Goal: Information Seeking & Learning: Learn about a topic

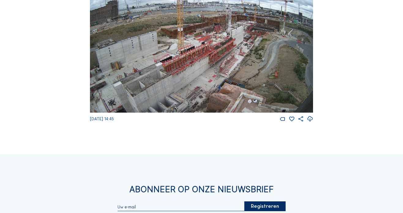
scroll to position [776, 0]
click at [108, 69] on img at bounding box center [201, 49] width 223 height 125
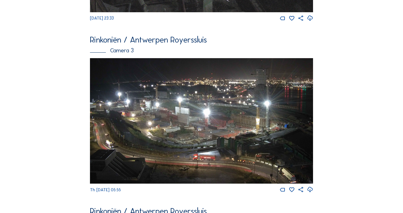
scroll to position [565, 0]
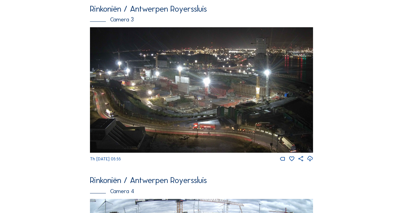
click at [142, 101] on img at bounding box center [201, 89] width 223 height 125
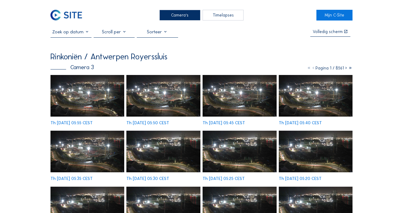
click at [88, 115] on img at bounding box center [87, 96] width 74 height 42
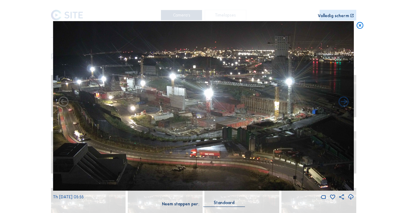
click at [131, 119] on img at bounding box center [203, 105] width 301 height 169
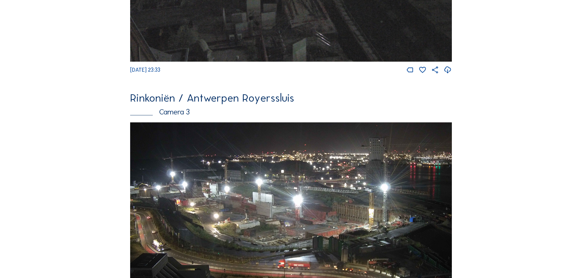
scroll to position [839, 0]
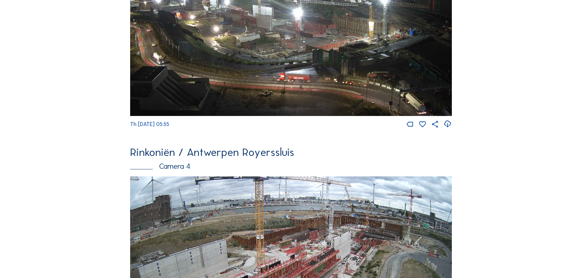
click at [327, 100] on img at bounding box center [291, 25] width 322 height 181
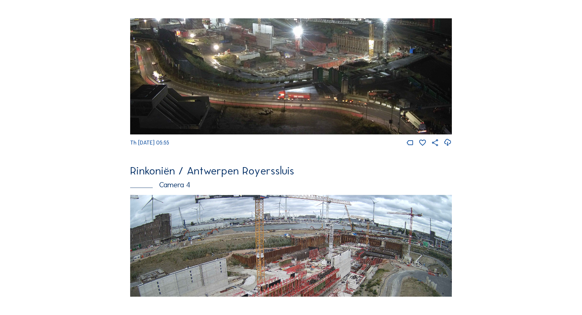
scroll to position [0, 0]
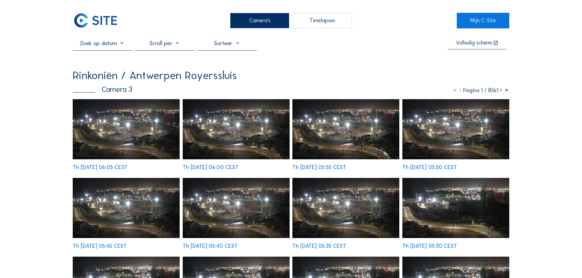
click at [327, 100] on div "Rinkoniën / [GEOGRAPHIC_DATA] Royerssluis Camera 3 Pagina 1 / 8561 Th [DATE] 06…" at bounding box center [291, 238] width 437 height 337
click at [141, 114] on img at bounding box center [126, 129] width 107 height 60
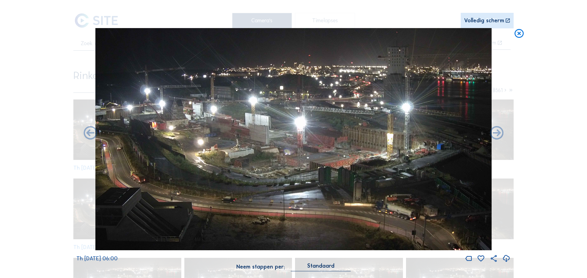
click at [402, 31] on icon at bounding box center [519, 33] width 11 height 11
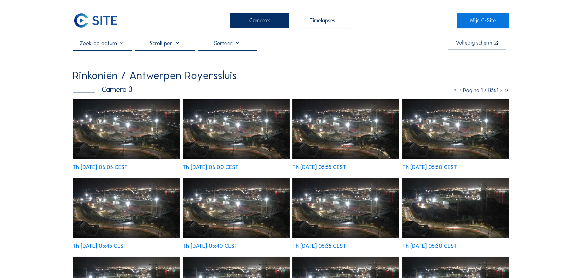
drag, startPoint x: 102, startPoint y: 23, endPoint x: 100, endPoint y: 29, distance: 6.3
click at [102, 23] on img at bounding box center [96, 20] width 46 height 15
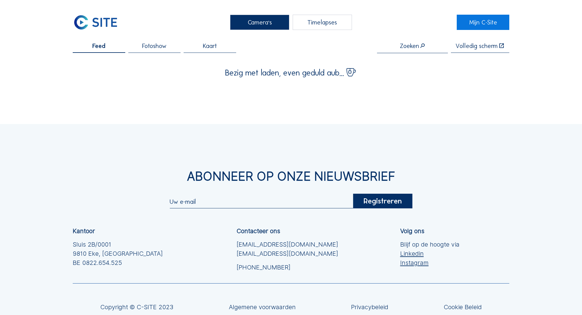
click at [102, 25] on img at bounding box center [96, 22] width 46 height 15
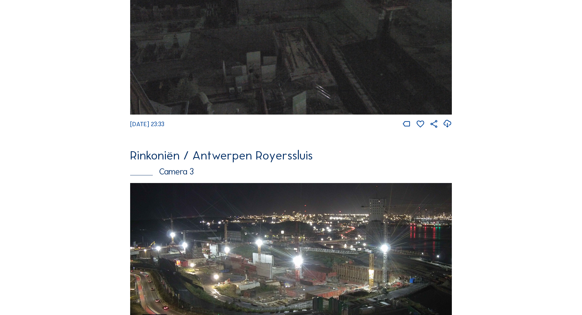
scroll to position [703, 0]
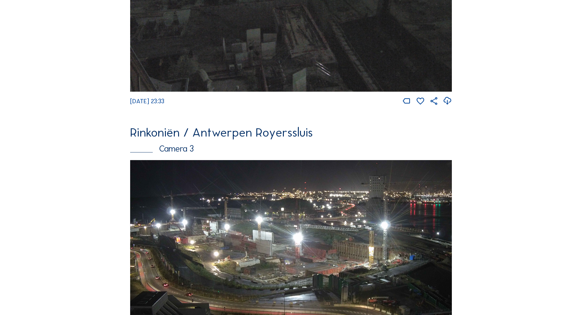
click at [221, 197] on img at bounding box center [291, 250] width 322 height 181
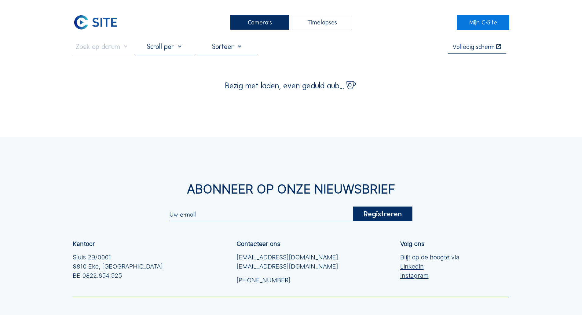
click at [244, 201] on div "Abonneer op onze nieuwsbrief Registreren Kantoor Sluis 2B/0001 9810 Eke, Belgiu…" at bounding box center [291, 261] width 582 height 249
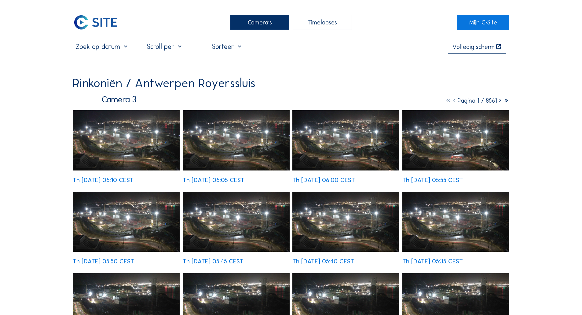
click at [170, 154] on img at bounding box center [126, 140] width 107 height 60
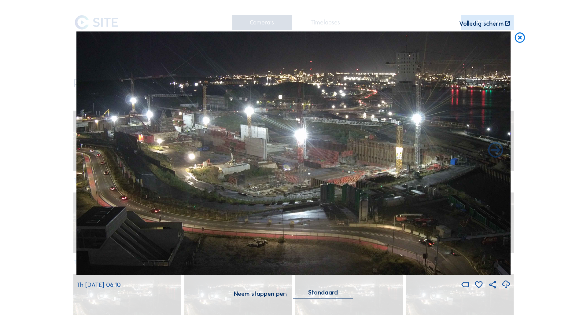
click at [59, 65] on div "Scroll om door de tijd te reizen | Druk op de 'Alt'-knop + scroll om te Zoomen …" at bounding box center [293, 157] width 587 height 315
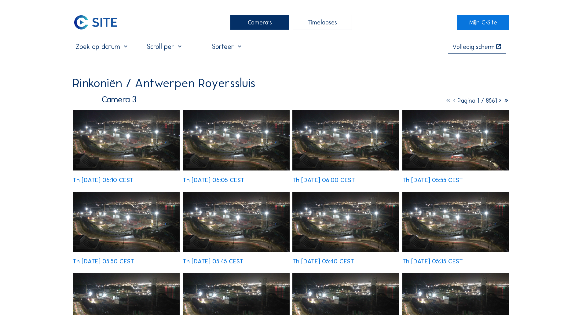
click at [87, 17] on img at bounding box center [96, 22] width 46 height 15
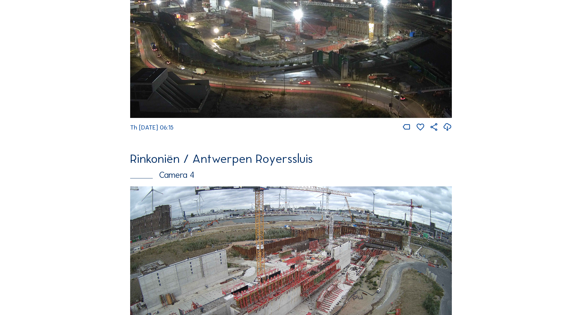
scroll to position [925, 0]
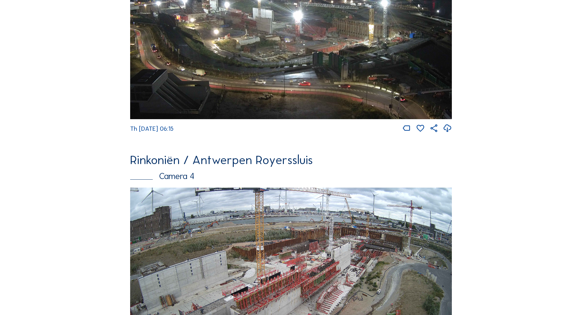
click at [190, 72] on img at bounding box center [291, 28] width 322 height 181
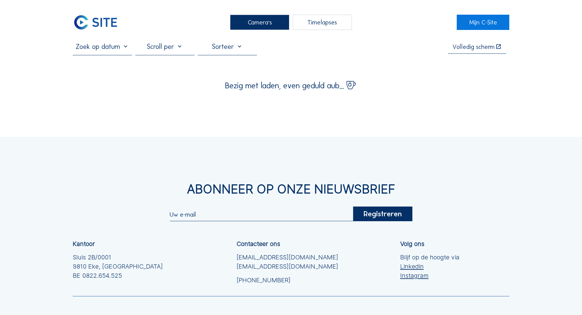
click at [122, 51] on input "text" at bounding box center [102, 46] width 59 height 8
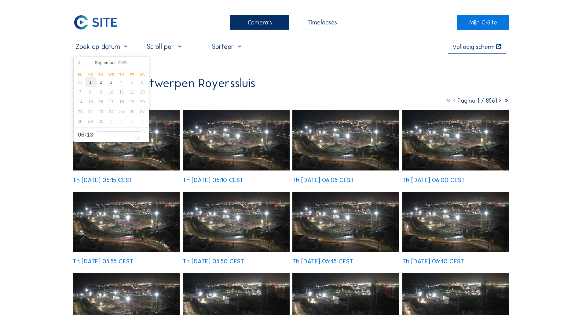
click at [92, 86] on div "1" at bounding box center [90, 82] width 10 height 10
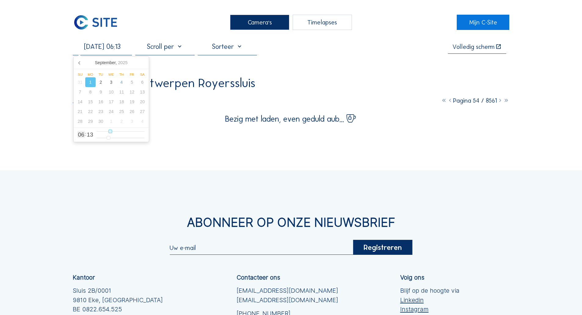
type input "01/09/2025 09:13"
type input "9"
click at [116, 133] on input "range" at bounding box center [121, 131] width 48 height 5
type input "01/09/2025 09:22"
type input "22"
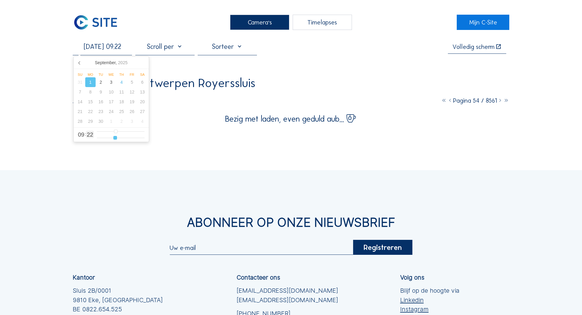
type input "01/09/2025 09:23"
type input "23"
type input "01/09/2025 09:24"
type input "24"
type input "01/09/2025 09:25"
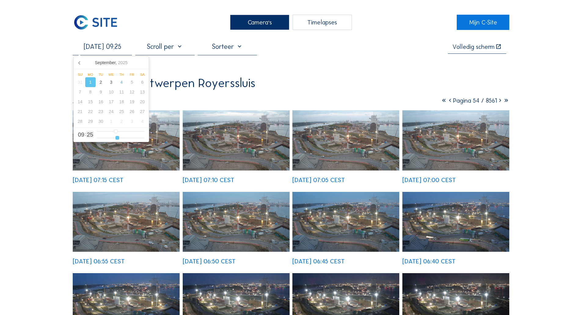
drag, startPoint x: 115, startPoint y: 137, endPoint x: 117, endPoint y: 141, distance: 4.8
type input "25"
click at [117, 141] on input "range" at bounding box center [121, 137] width 48 height 5
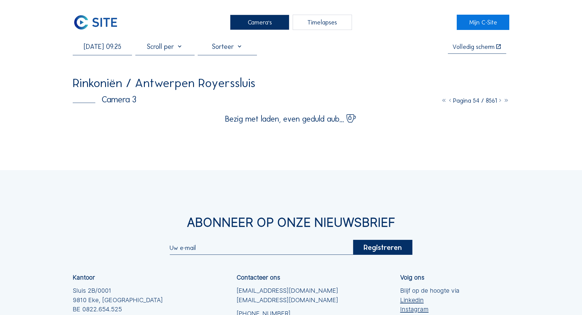
drag, startPoint x: 2, startPoint y: 143, endPoint x: 12, endPoint y: 144, distance: 10.1
click at [4, 143] on div "Camera's Timelapses Mijn C-Site 01/09/2025 09:25 Volledig scherm Rinkoniën / An…" at bounding box center [291, 210] width 582 height 420
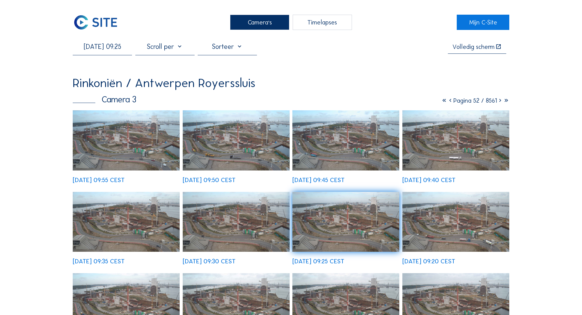
click at [123, 151] on img at bounding box center [126, 140] width 107 height 60
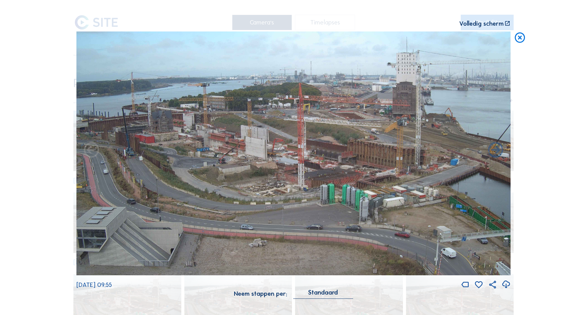
click at [518, 41] on icon at bounding box center [520, 37] width 12 height 13
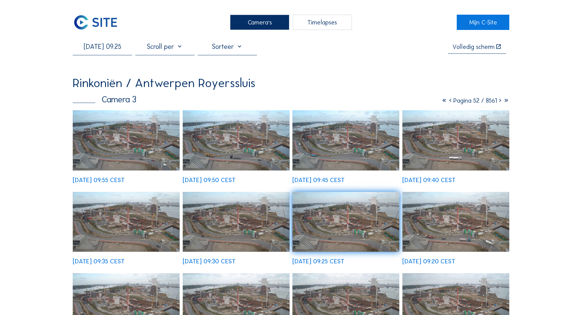
click at [119, 53] on div "01/09/2025 09:25" at bounding box center [102, 48] width 59 height 12
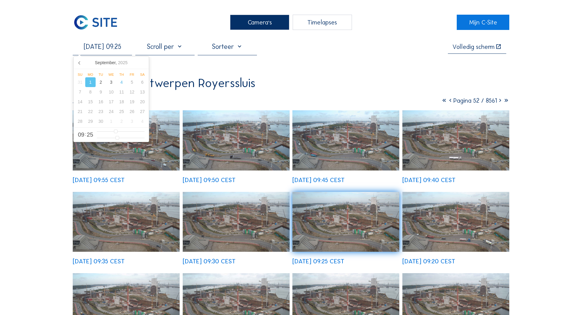
click at [116, 48] on input "01/09/2025 09:25" at bounding box center [102, 46] width 59 height 8
click at [101, 83] on div "2" at bounding box center [101, 82] width 10 height 10
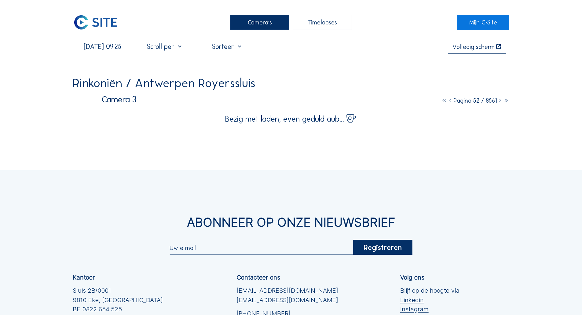
click at [58, 145] on div "Camera's Timelapses Mijn C-Site 02/09/2025 09:25 Volledig scherm Rinkoniën / An…" at bounding box center [291, 210] width 582 height 420
click at [136, 151] on div "Camera's Timelapses Mijn C-Site 02/09/2025 09:25 Volledig scherm Rinkoniën / An…" at bounding box center [291, 210] width 582 height 420
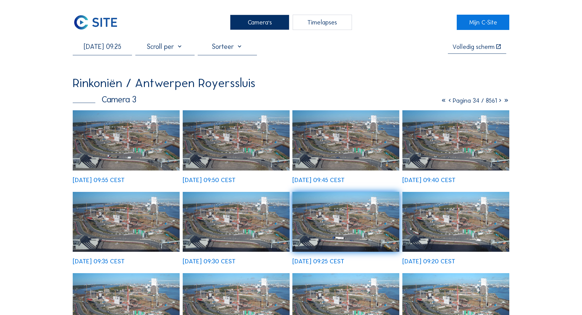
click at [97, 133] on img at bounding box center [126, 140] width 107 height 60
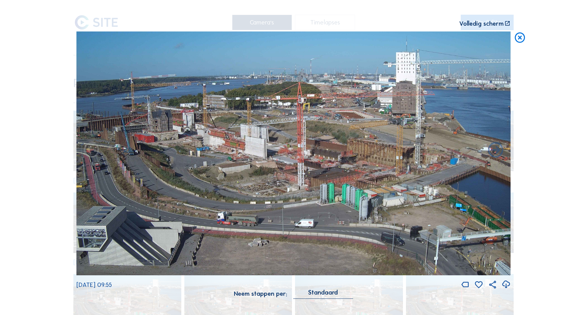
click at [514, 38] on icon at bounding box center [520, 37] width 12 height 13
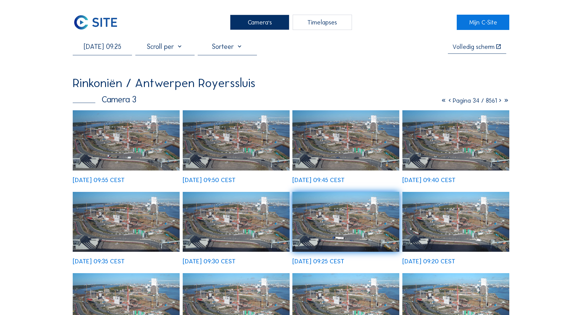
click at [106, 48] on input "02/09/2025 09:25" at bounding box center [102, 46] width 59 height 8
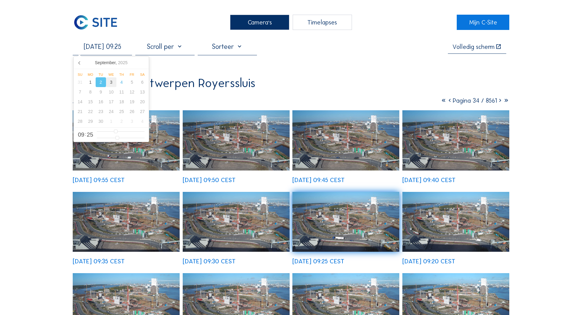
click at [111, 81] on div "3" at bounding box center [111, 82] width 10 height 10
type input "03/09/2025 09:25"
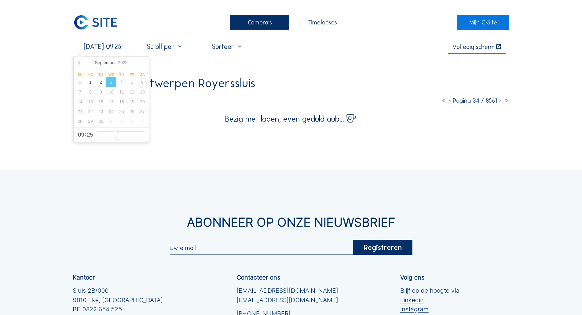
click at [171, 89] on div "Rinkoniën / Antwerpen Royerssluis" at bounding box center [164, 83] width 183 height 12
click at [147, 146] on div "Camera's Timelapses Mijn C-Site 03/09/2025 09:25 Volledig scherm Rinkoniën / An…" at bounding box center [291, 210] width 582 height 420
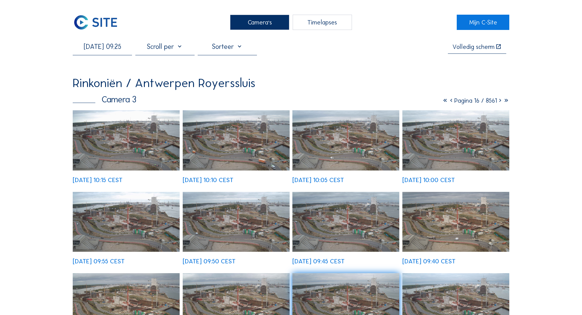
click at [141, 141] on img at bounding box center [126, 140] width 107 height 60
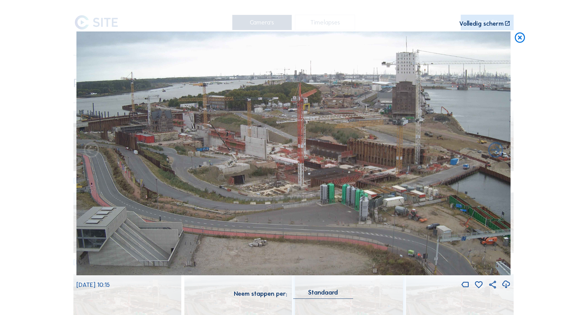
drag, startPoint x: 518, startPoint y: 35, endPoint x: 525, endPoint y: 48, distance: 14.8
click at [519, 40] on icon at bounding box center [520, 37] width 12 height 13
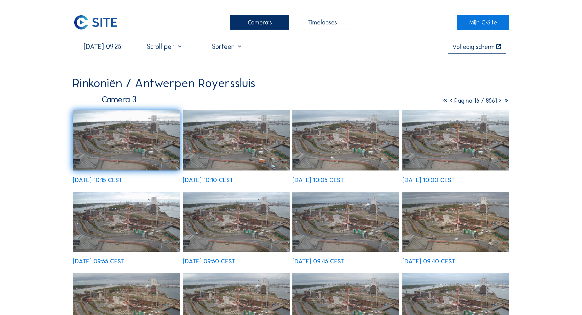
click at [103, 25] on img at bounding box center [96, 22] width 46 height 15
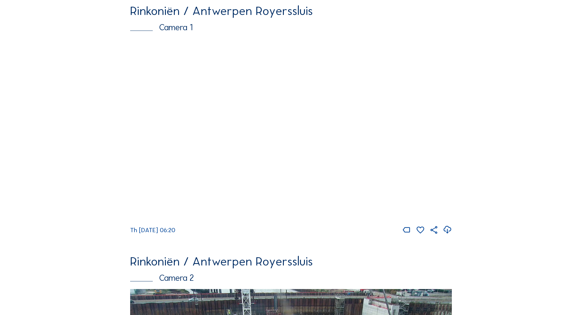
scroll to position [59, 0]
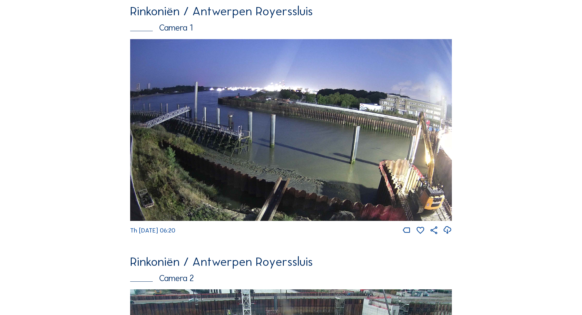
click at [181, 103] on img at bounding box center [291, 130] width 322 height 182
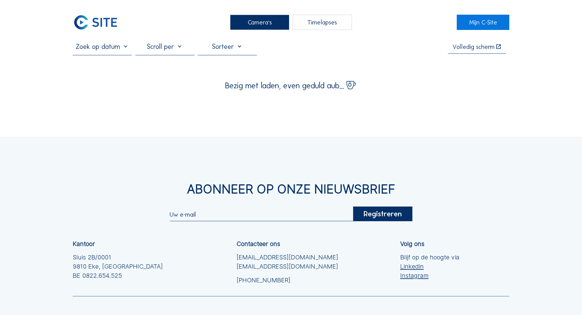
click at [128, 51] on input "text" at bounding box center [102, 46] width 59 height 8
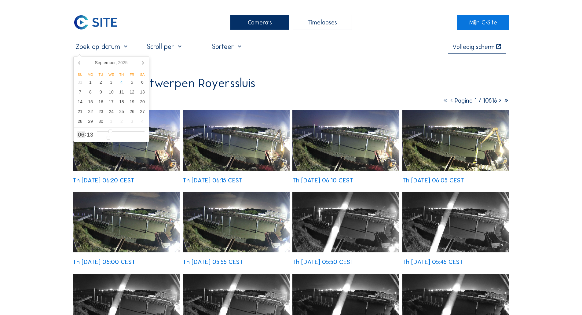
click at [118, 135] on div at bounding box center [121, 135] width 48 height 12
type input "10"
type input "04/09/2025 10:13"
type input "10"
click at [119, 131] on input "range" at bounding box center [121, 131] width 48 height 5
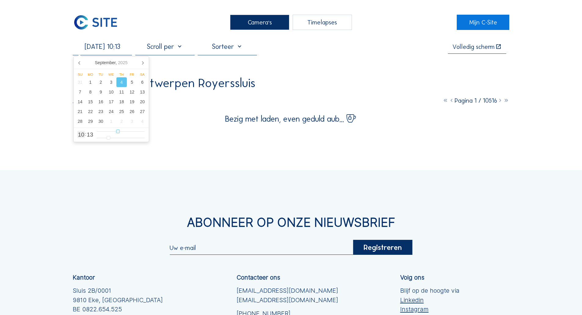
type input "04/09/2025 09:13"
type input "9"
click at [115, 132] on input "range" at bounding box center [121, 131] width 48 height 5
type input "04/09/2025 10:13"
type input "10"
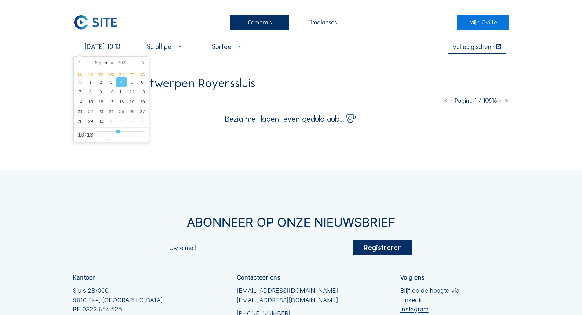
type input "04/09/2025 11:13"
drag, startPoint x: 116, startPoint y: 132, endPoint x: 120, endPoint y: 132, distance: 3.7
type input "11"
click at [120, 132] on input "range" at bounding box center [121, 131] width 48 height 5
type input "04/09/2025 11:17"
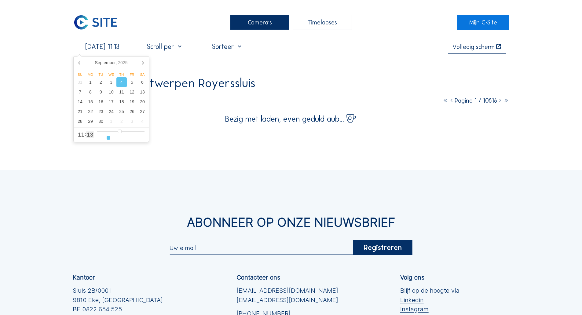
type input "17"
type input "04/09/2025 11:18"
type input "18"
type input "04/09/2025 11:19"
type input "19"
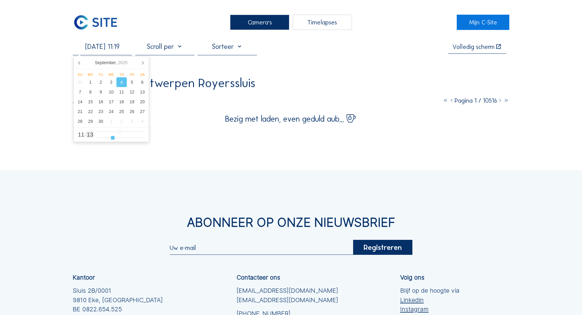
type input "04/09/2025 11:20"
type input "20"
type input "04/09/2025 11:21"
type input "21"
type input "04/09/2025 11:22"
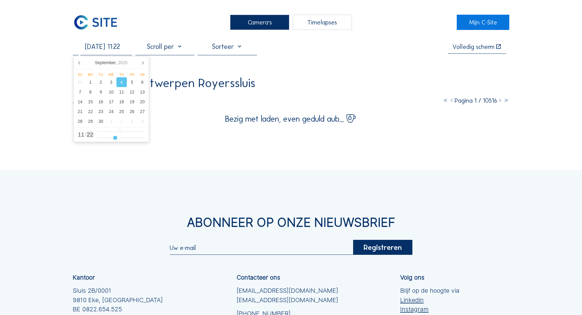
type input "22"
click at [115, 141] on input "range" at bounding box center [121, 137] width 48 height 5
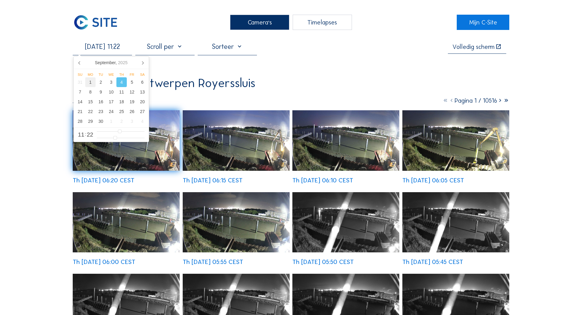
click at [93, 82] on div "1" at bounding box center [90, 82] width 10 height 10
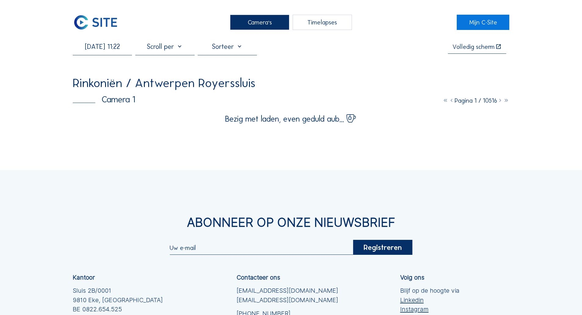
click at [14, 83] on div "Camera's Timelapses Mijn C-Site 01/09/2025 11:22 Volledig scherm Rinkoniën / An…" at bounding box center [291, 210] width 582 height 420
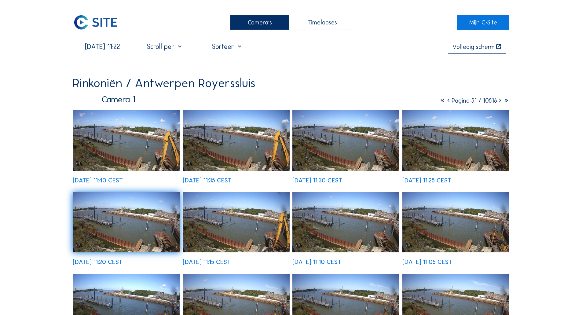
click at [88, 122] on div "Mo 01 Sep 2025 11:40 CEST" at bounding box center [126, 146] width 107 height 73
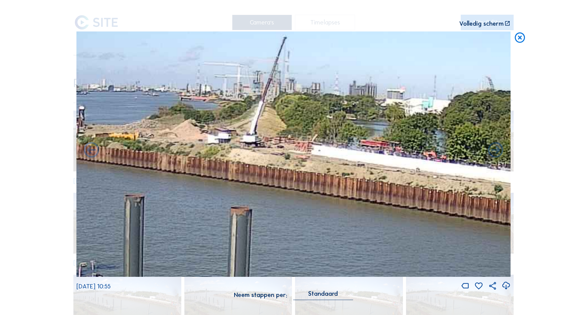
drag, startPoint x: 435, startPoint y: 140, endPoint x: 325, endPoint y: 161, distance: 111.5
click at [330, 161] on img at bounding box center [293, 153] width 434 height 245
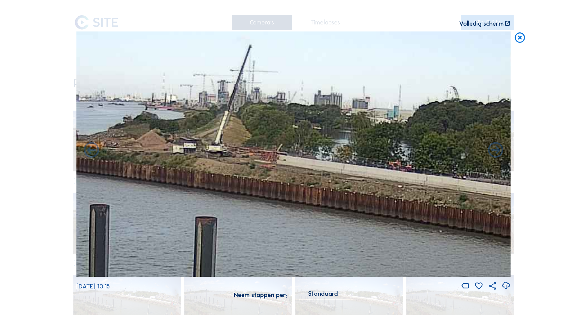
click at [518, 36] on icon at bounding box center [520, 37] width 12 height 13
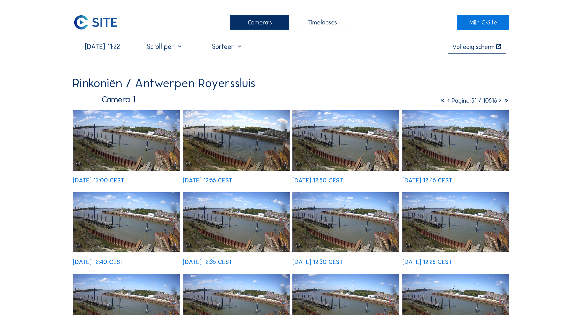
click at [116, 48] on input "01/09/2025 11:22" at bounding box center [102, 46] width 59 height 8
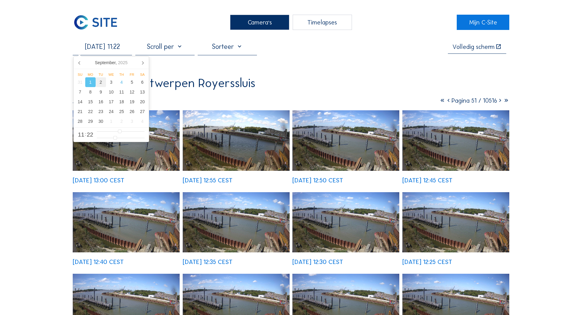
click at [103, 81] on div "2" at bounding box center [101, 82] width 10 height 10
type input "02/09/2025 11:22"
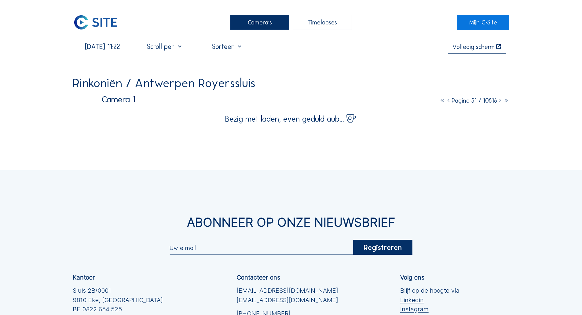
click at [60, 151] on div "Camera's Timelapses Mijn C-Site 02/09/2025 11:22 Volledig scherm Rinkoniën / An…" at bounding box center [291, 210] width 582 height 420
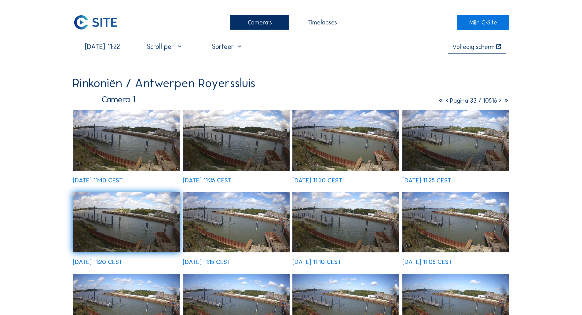
click at [98, 137] on img at bounding box center [126, 140] width 107 height 61
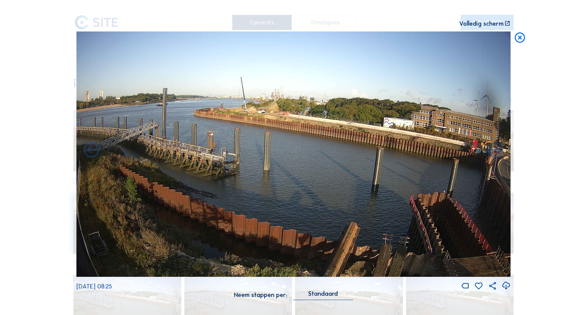
click at [520, 41] on icon at bounding box center [520, 37] width 12 height 13
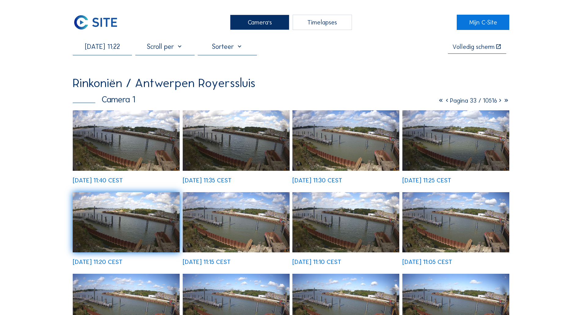
click at [114, 25] on img at bounding box center [96, 22] width 46 height 15
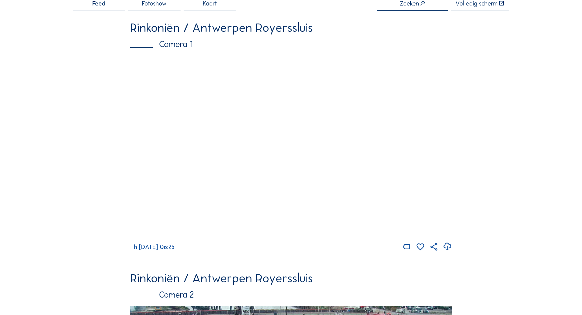
scroll to position [39, 0]
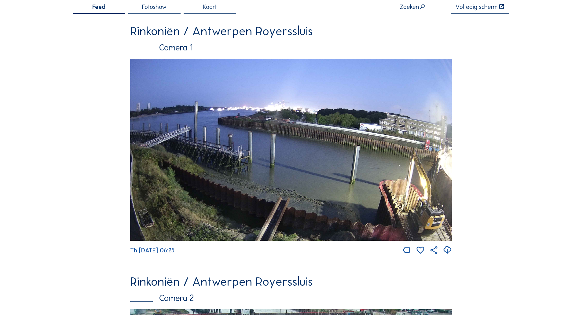
click at [223, 122] on img at bounding box center [291, 150] width 322 height 182
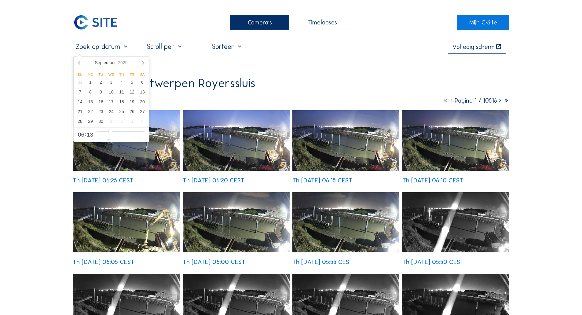
click at [109, 49] on input "text" at bounding box center [102, 46] width 59 height 8
click at [94, 80] on div "1" at bounding box center [90, 82] width 10 height 10
type input "01/09/2025 06:13"
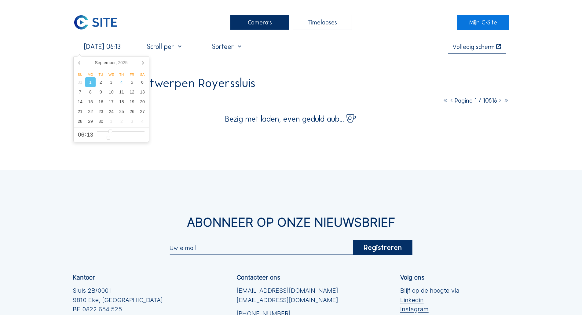
click at [14, 103] on div "Camera's Timelapses Mijn C-Site 01/09/2025 06:13 Volledig scherm Rinkoniën / An…" at bounding box center [291, 210] width 582 height 420
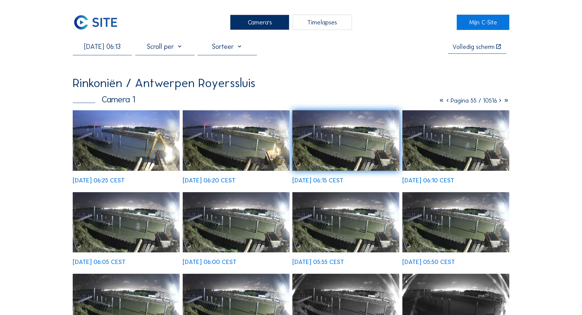
click at [99, 177] on div "Mo 01 Sep 2025 06:25 CEST" at bounding box center [99, 180] width 52 height 6
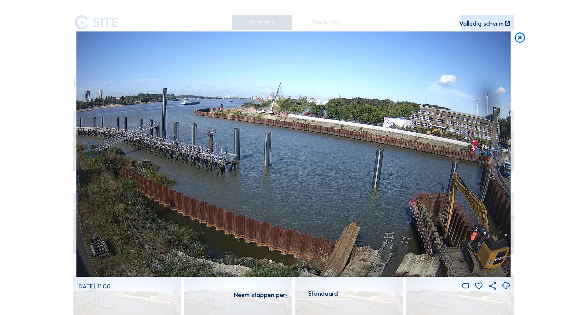
click at [523, 38] on icon at bounding box center [520, 37] width 12 height 13
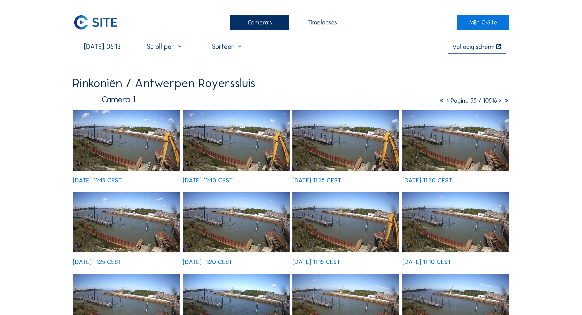
click at [82, 17] on img at bounding box center [96, 22] width 46 height 15
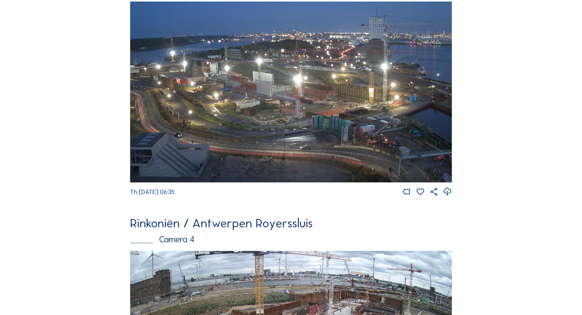
scroll to position [681, 0]
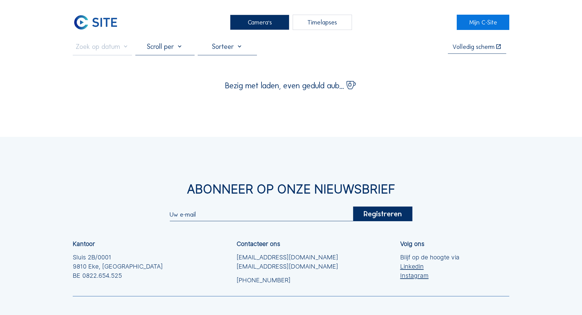
click at [141, 118] on div "Camera's Timelapses Mijn C-Site Volledig scherm Bezig met laden, even geduld au…" at bounding box center [291, 193] width 582 height 386
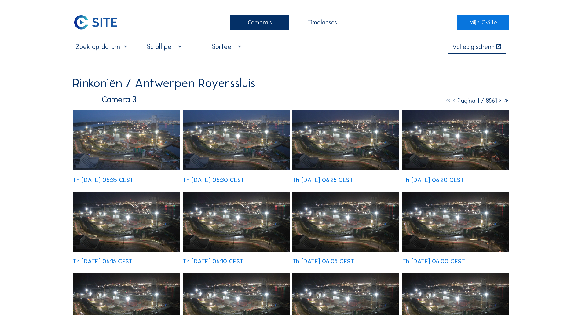
click at [133, 125] on img at bounding box center [126, 140] width 107 height 60
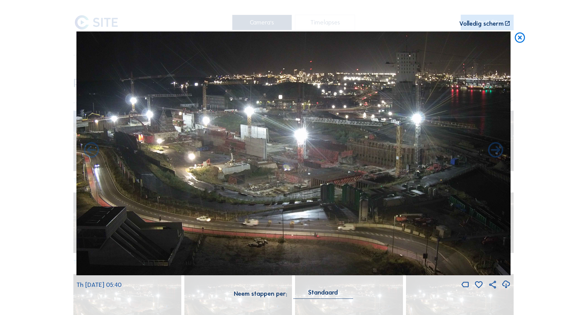
click at [523, 36] on icon at bounding box center [520, 37] width 12 height 13
